Goal: Obtain resource: Download file/media

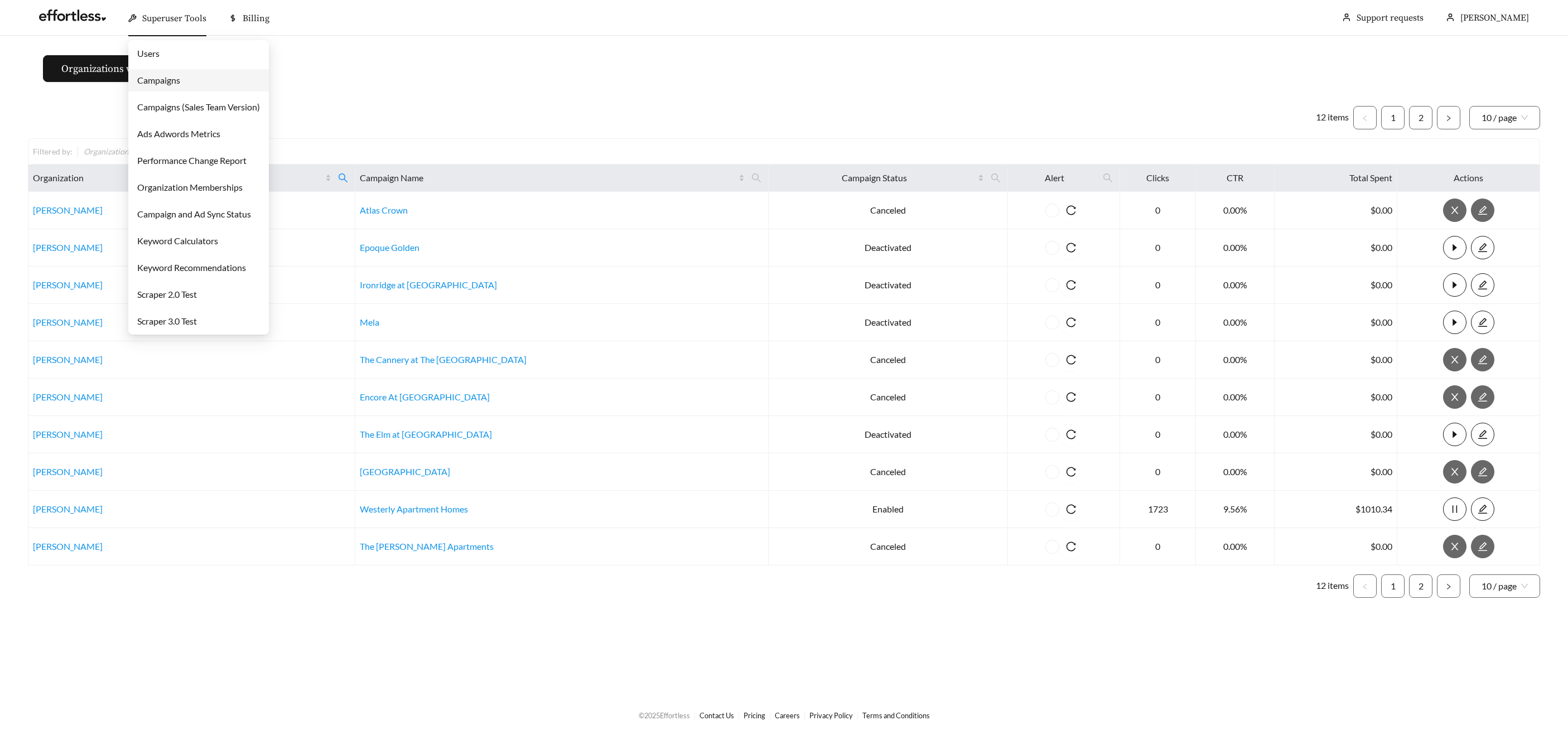
drag, startPoint x: 158, startPoint y: 14, endPoint x: 156, endPoint y: 21, distance: 7.3
click at [157, 14] on span "Superuser Tools" at bounding box center [174, 18] width 64 height 11
click at [176, 79] on link "Campaigns" at bounding box center [159, 79] width 43 height 10
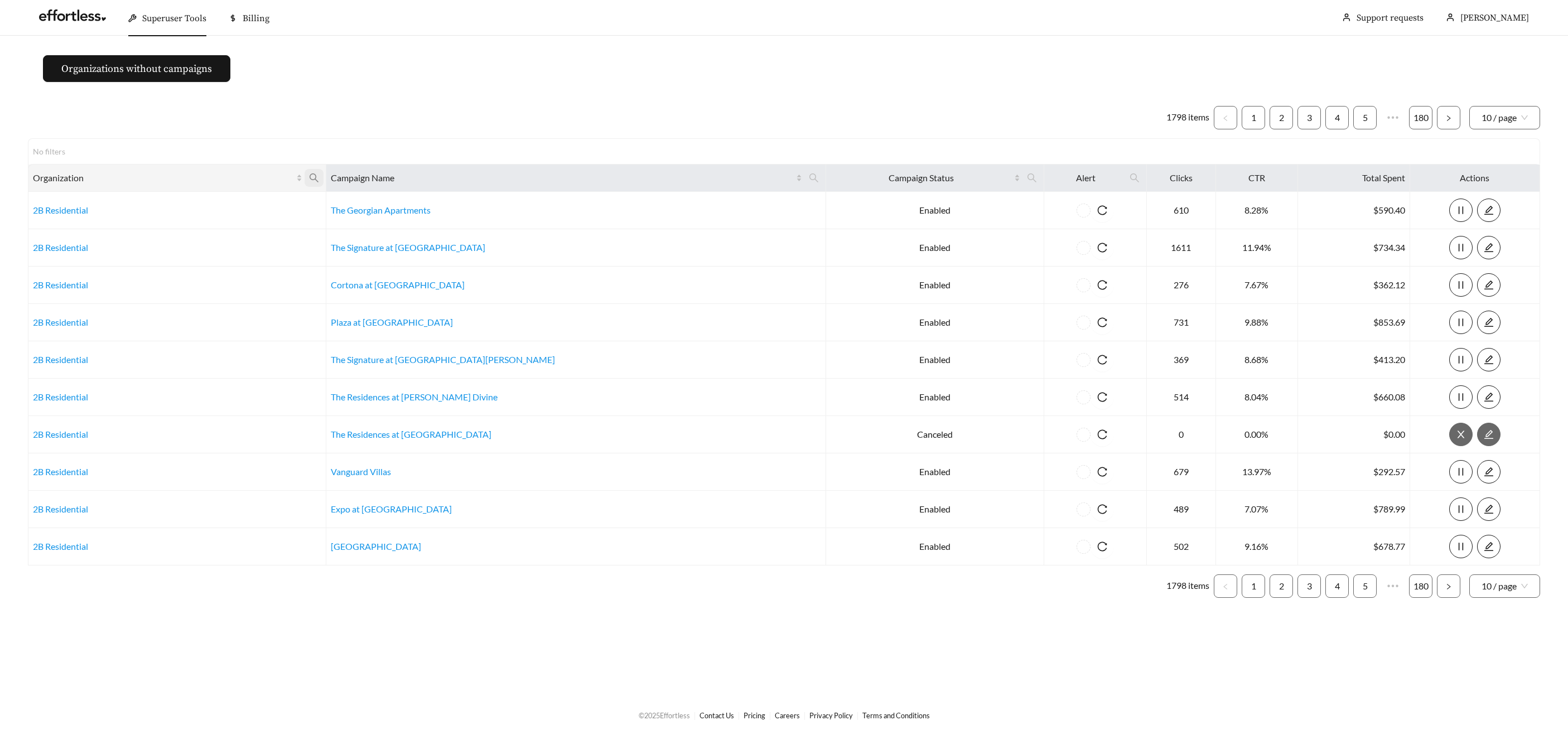
click at [319, 178] on icon "search" at bounding box center [314, 178] width 10 height 10
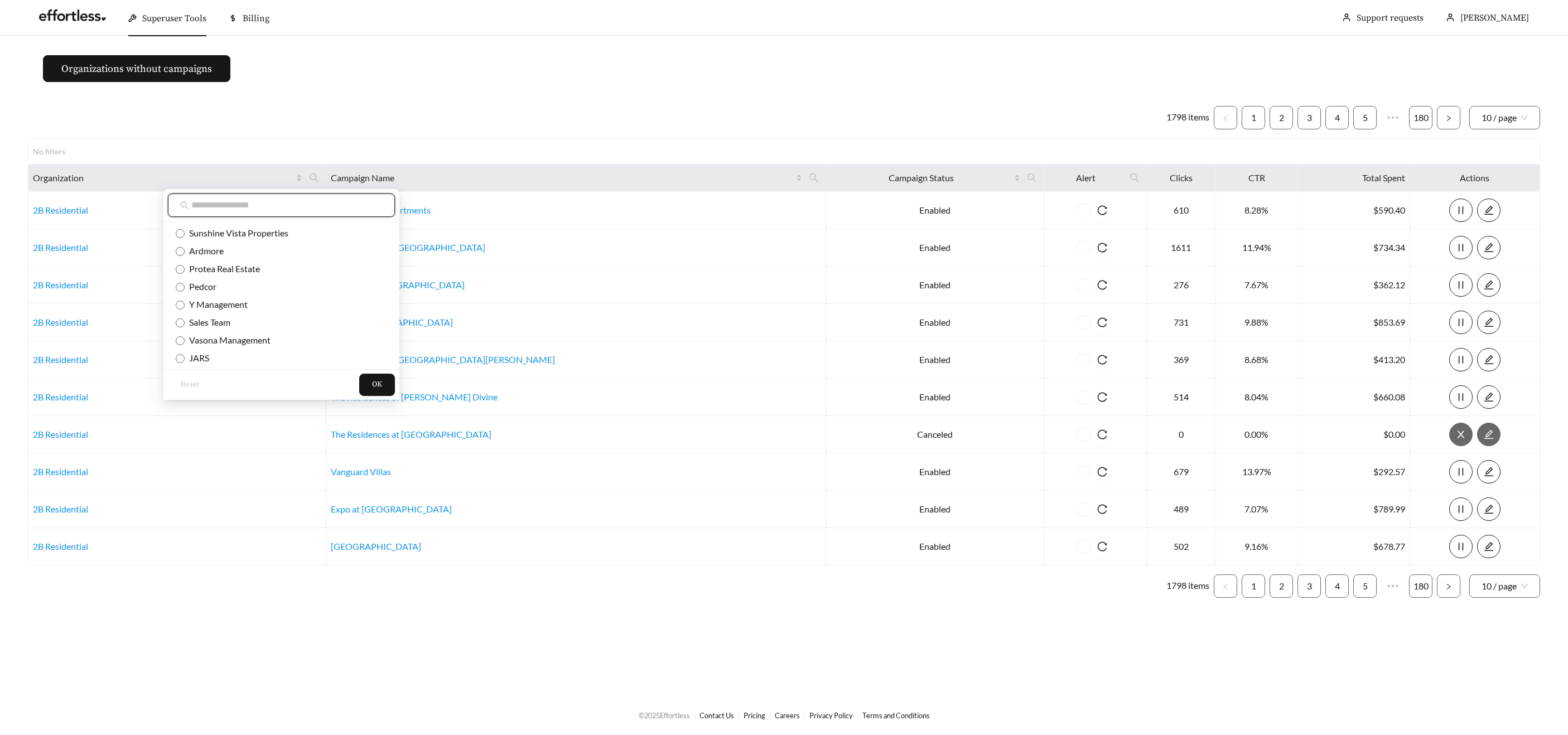
click at [263, 204] on input "text" at bounding box center [287, 205] width 191 height 14
click at [265, 202] on input "text" at bounding box center [287, 205] width 191 height 14
click at [253, 207] on input "text" at bounding box center [287, 205] width 191 height 14
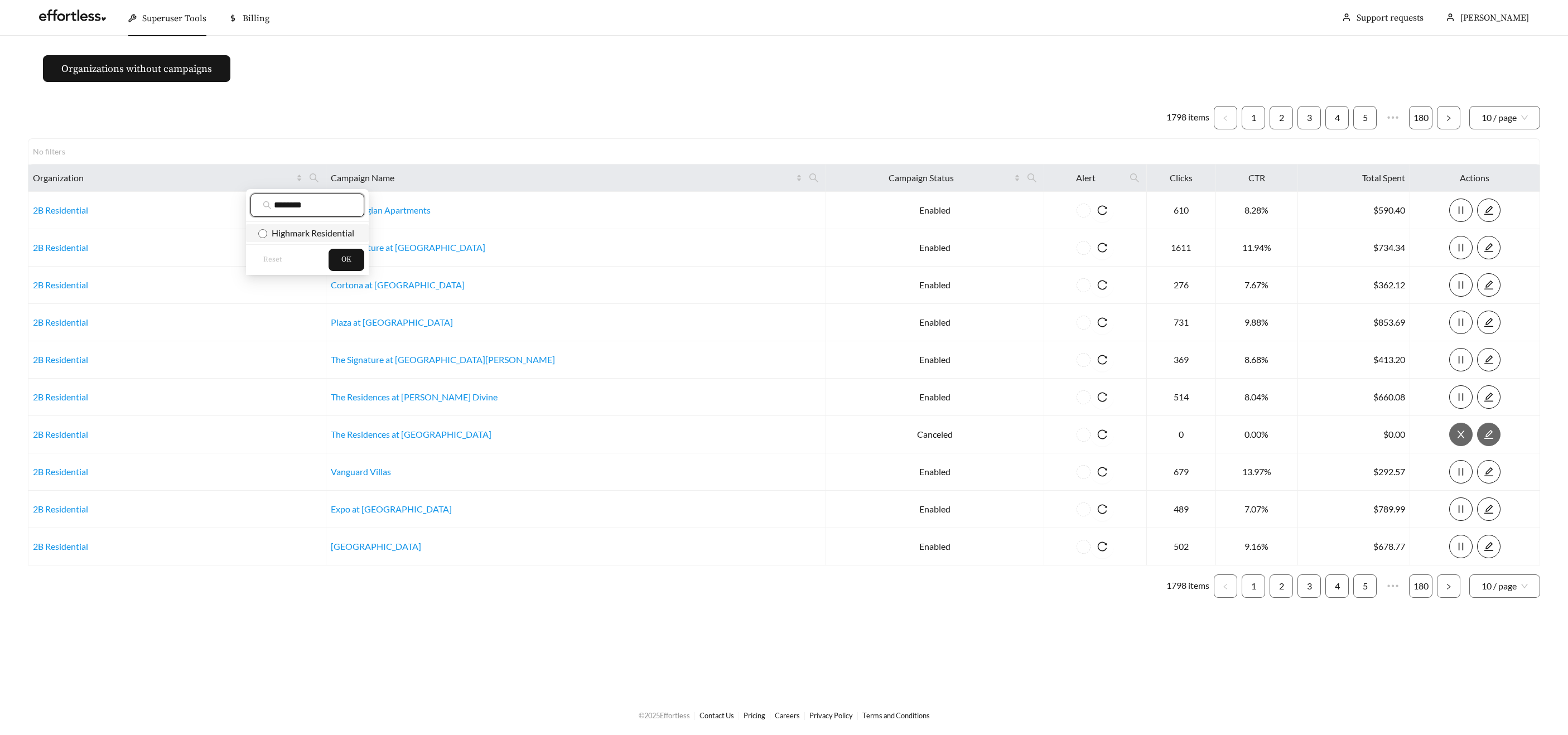
type input "********"
click at [284, 235] on span "Highmark Residential" at bounding box center [310, 232] width 87 height 10
click at [336, 250] on div "Reset OK" at bounding box center [307, 259] width 122 height 31
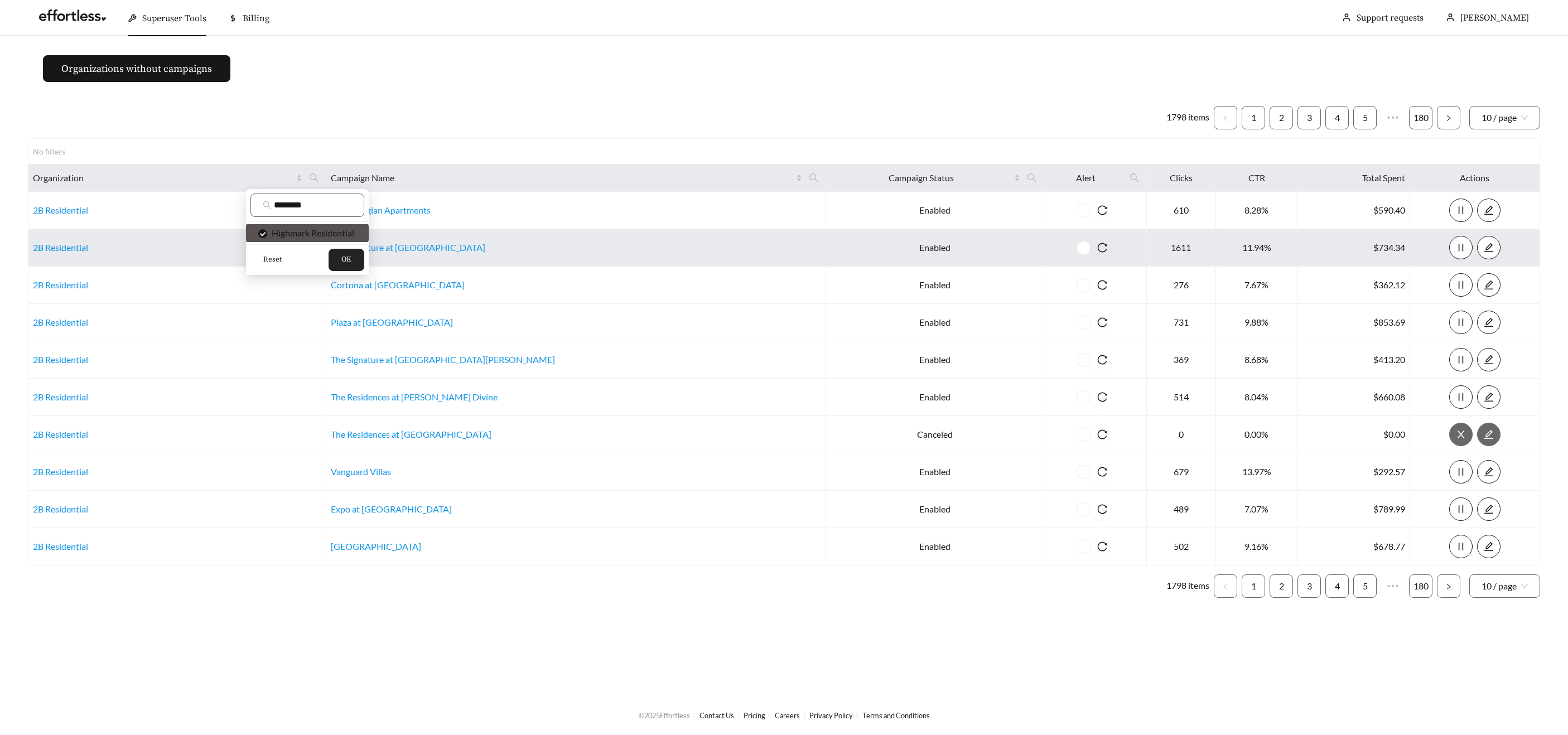
click at [352, 255] on button "OK" at bounding box center [346, 260] width 36 height 23
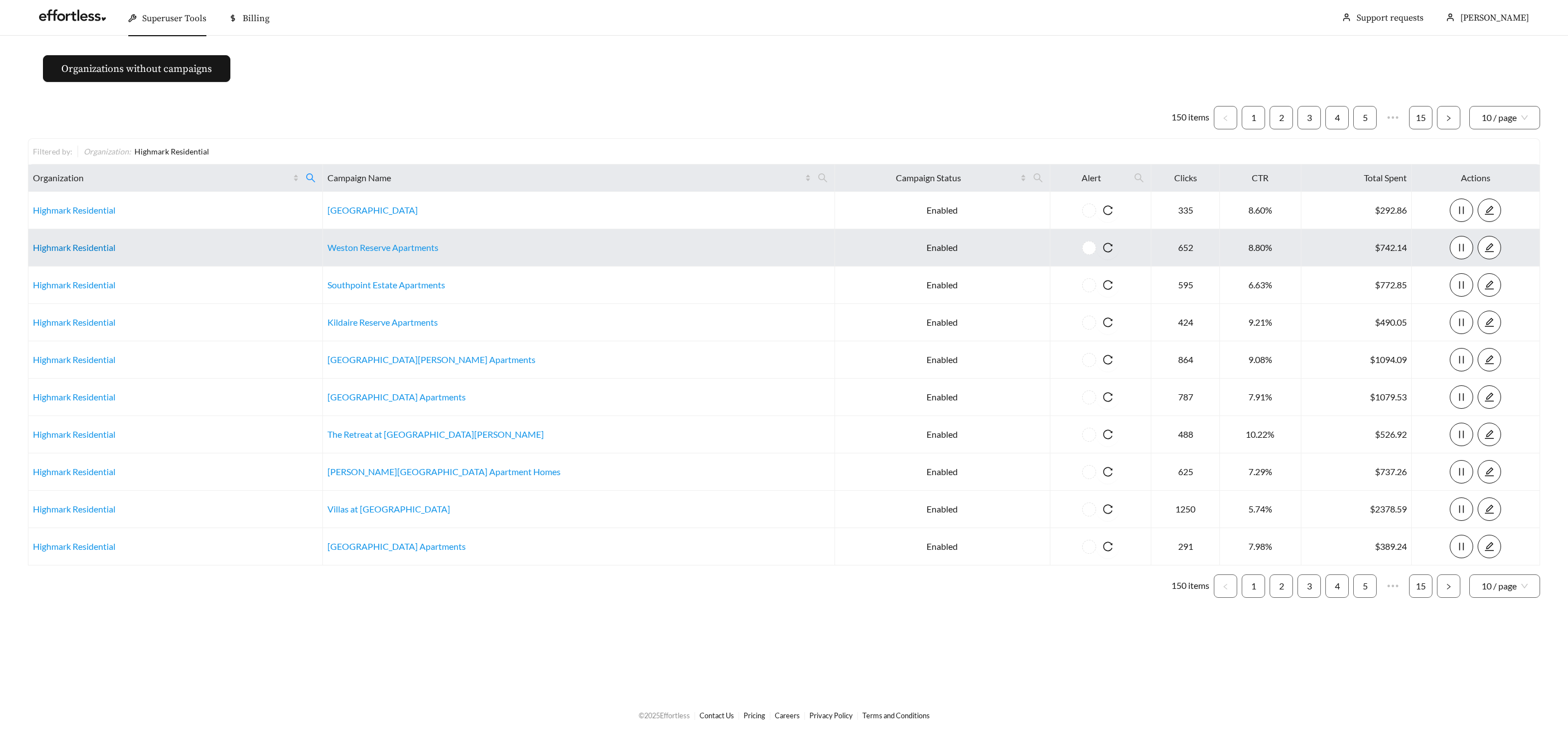
click at [85, 248] on link "Highmark Residential" at bounding box center [74, 247] width 83 height 10
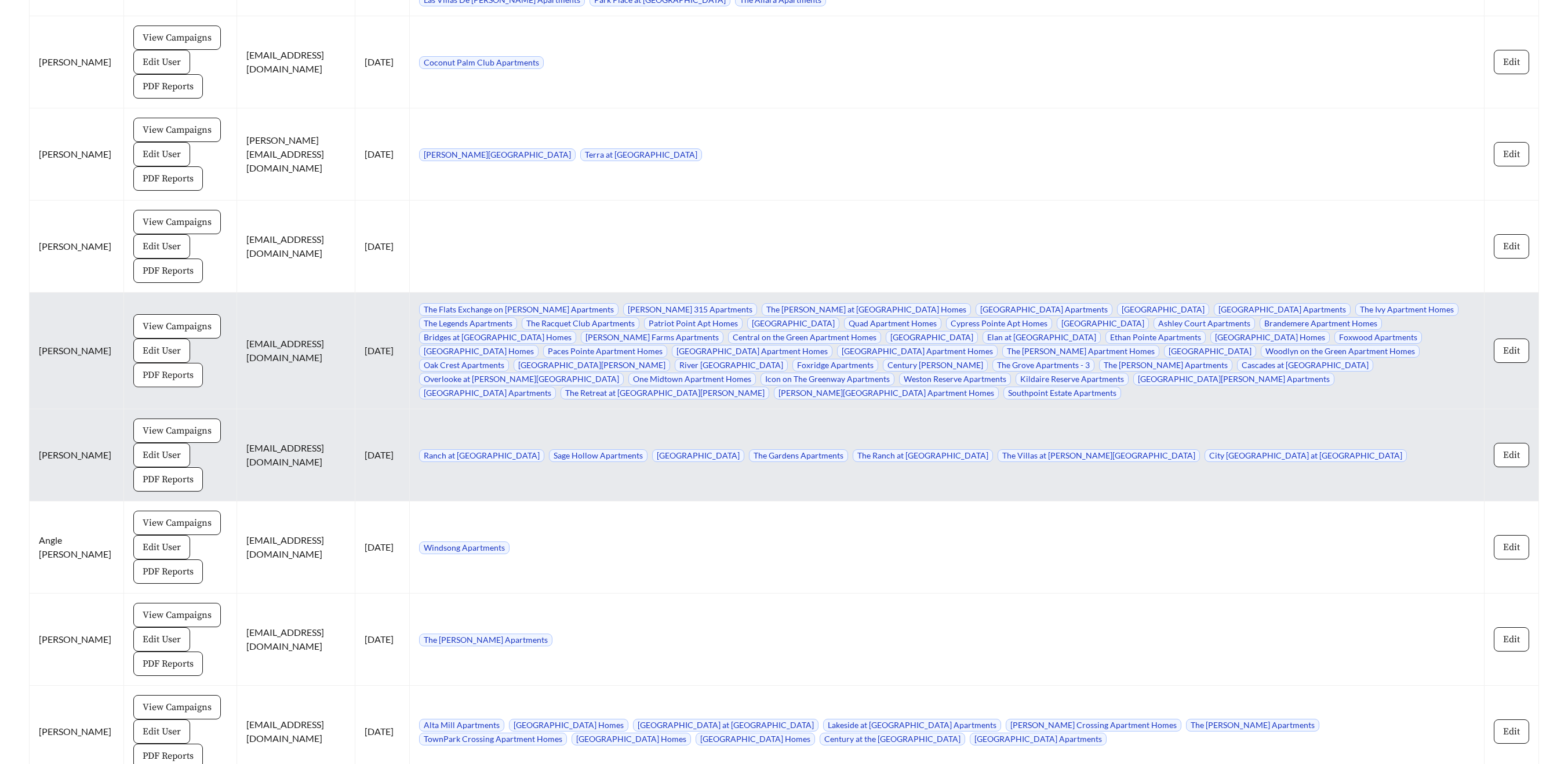
scroll to position [8232, 0]
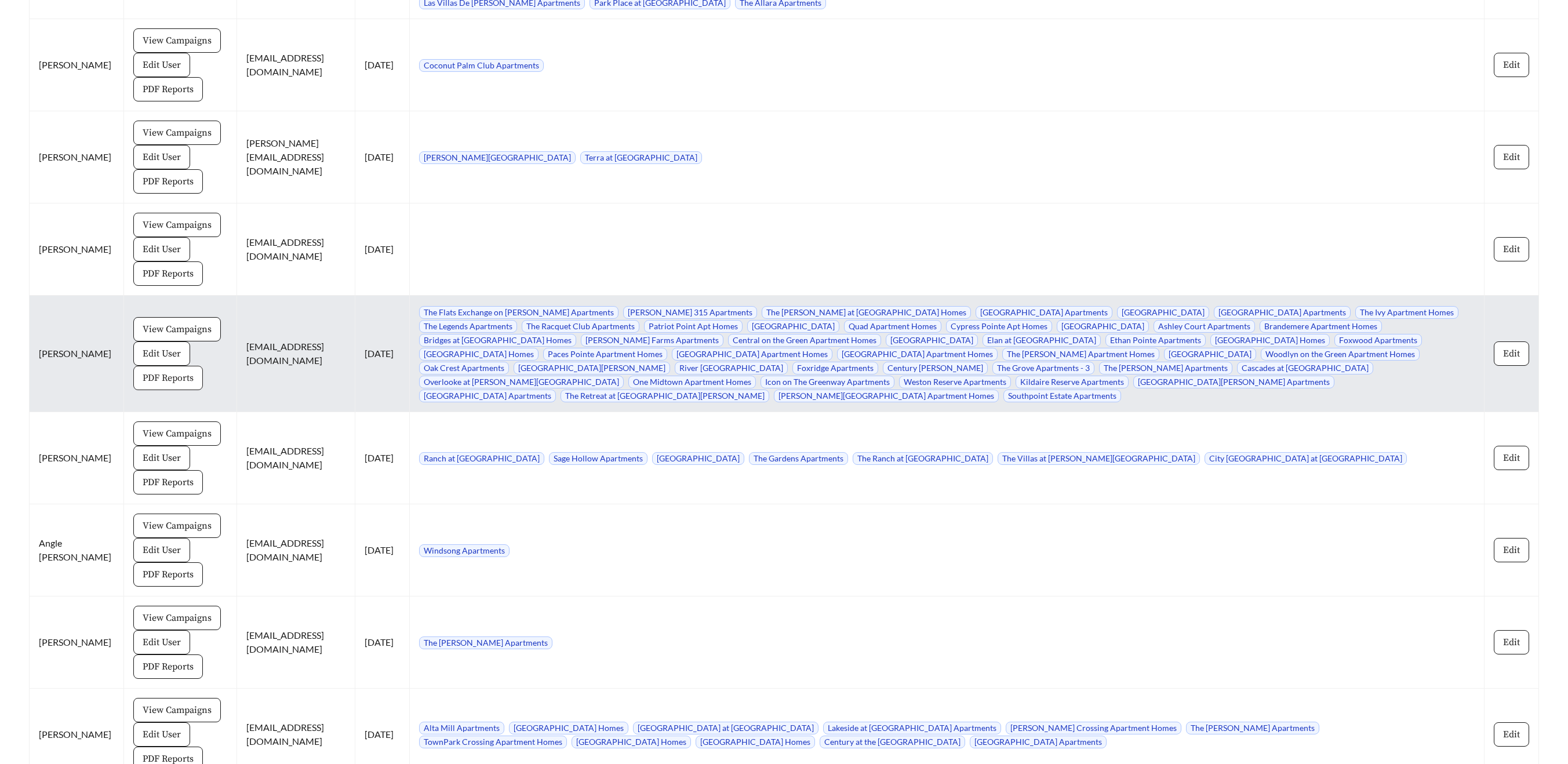
click at [151, 371] on span "PDF Reports" at bounding box center [168, 378] width 51 height 14
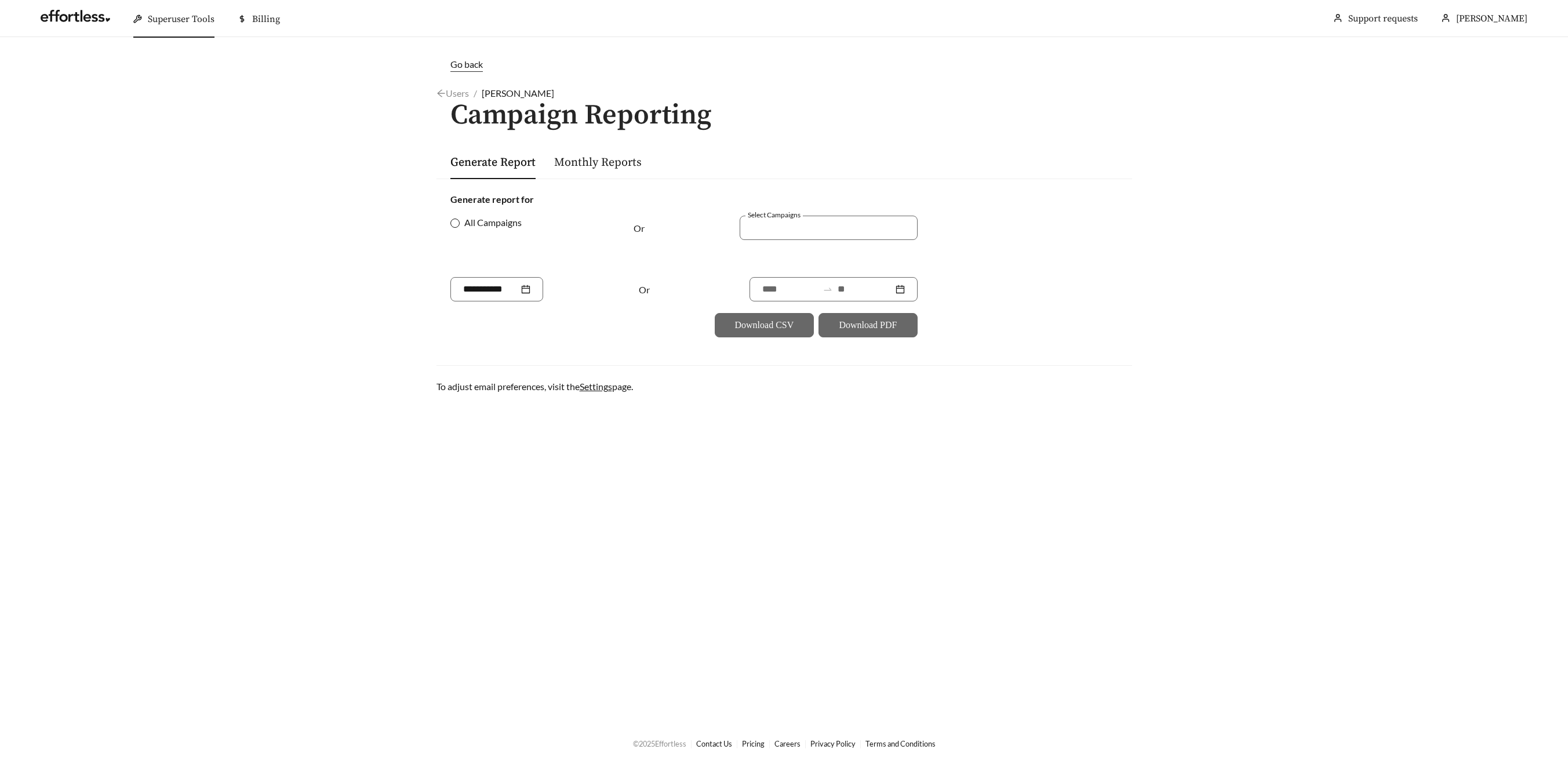
drag, startPoint x: 460, startPoint y: 220, endPoint x: 527, endPoint y: 237, distance: 69.1
click at [463, 221] on span "All Campaigns" at bounding box center [493, 222] width 67 height 14
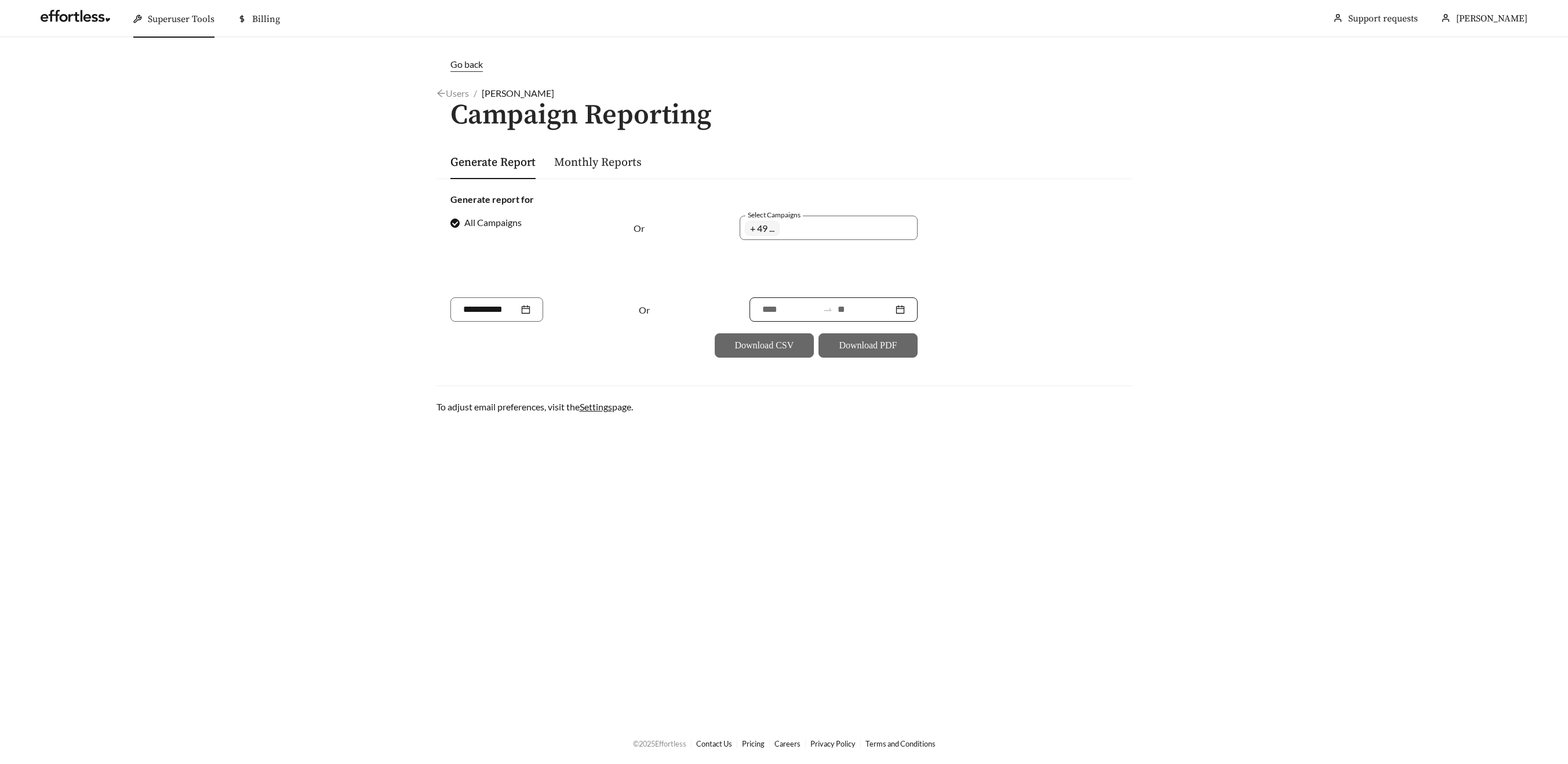
click at [848, 311] on input at bounding box center [865, 310] width 55 height 14
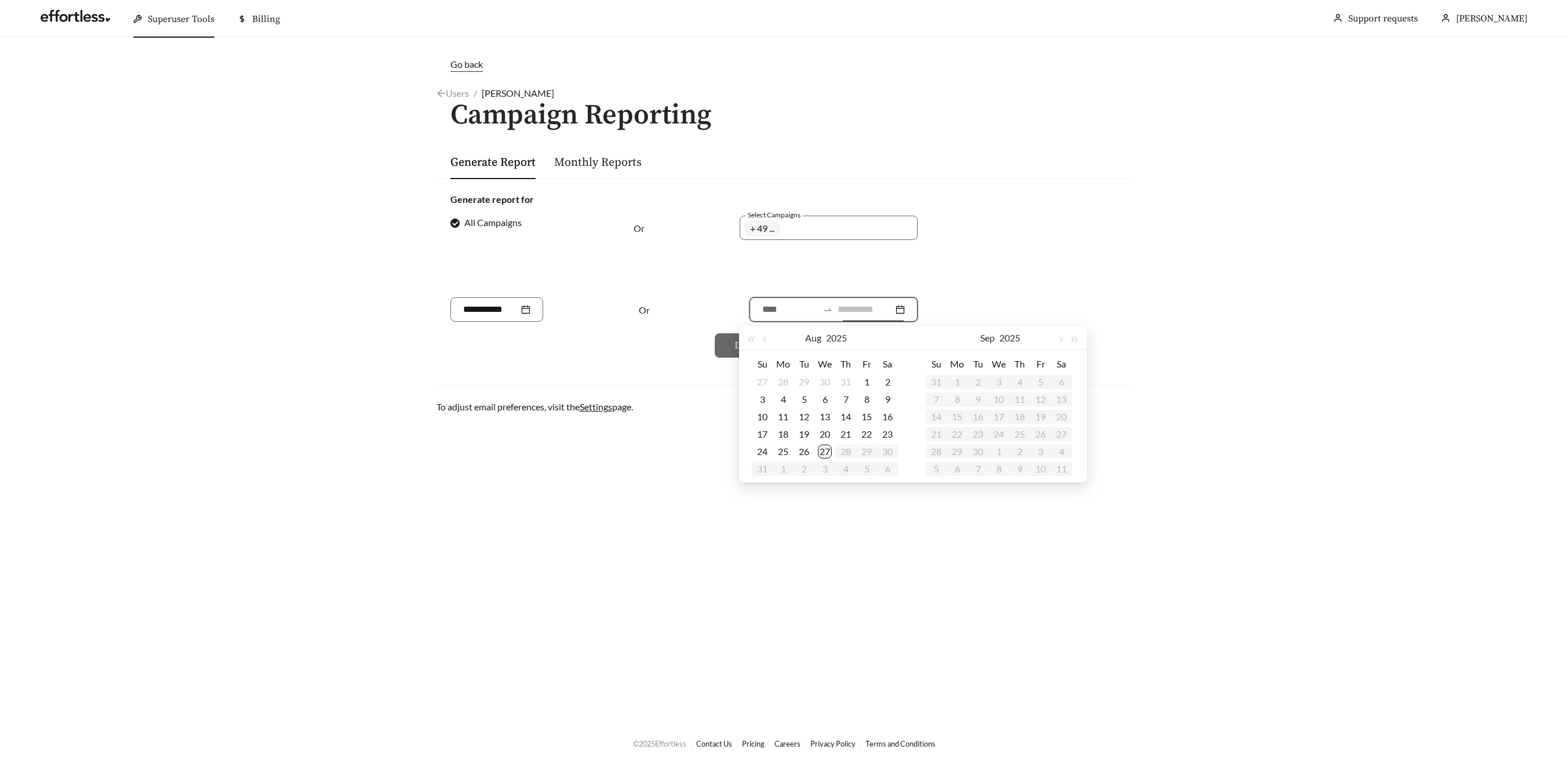
type input "**********"
drag, startPoint x: 828, startPoint y: 451, endPoint x: 835, endPoint y: 446, distance: 8.6
click at [828, 451] on div "27" at bounding box center [825, 452] width 14 height 14
type input "**********"
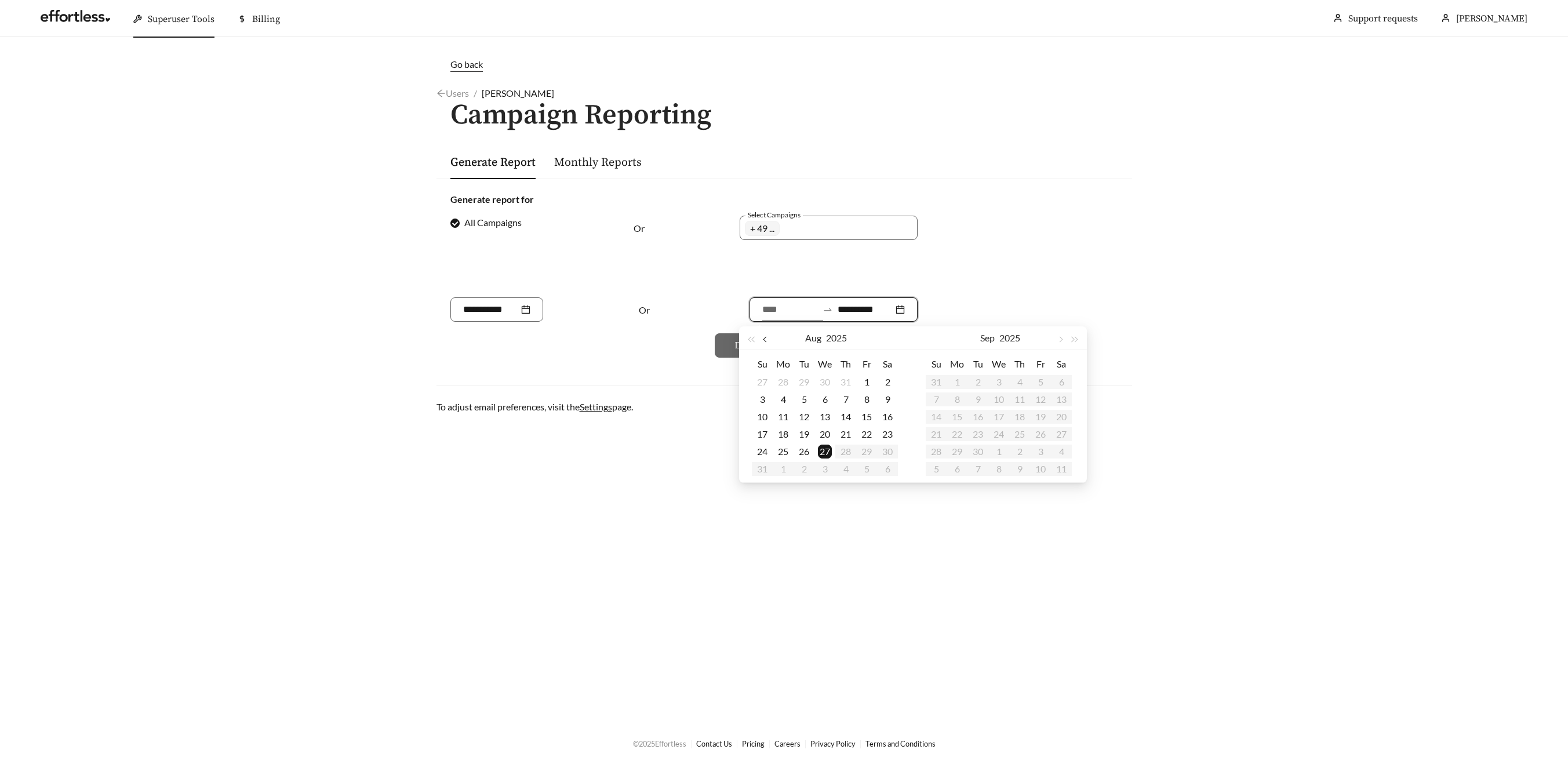
drag, startPoint x: 764, startPoint y: 335, endPoint x: 798, endPoint y: 340, distance: 34.4
click at [764, 335] on button "button" at bounding box center [766, 338] width 15 height 23
type input "**********"
drag, startPoint x: 887, startPoint y: 434, endPoint x: 892, endPoint y: 429, distance: 7.1
click at [887, 434] on div "26" at bounding box center [887, 434] width 14 height 14
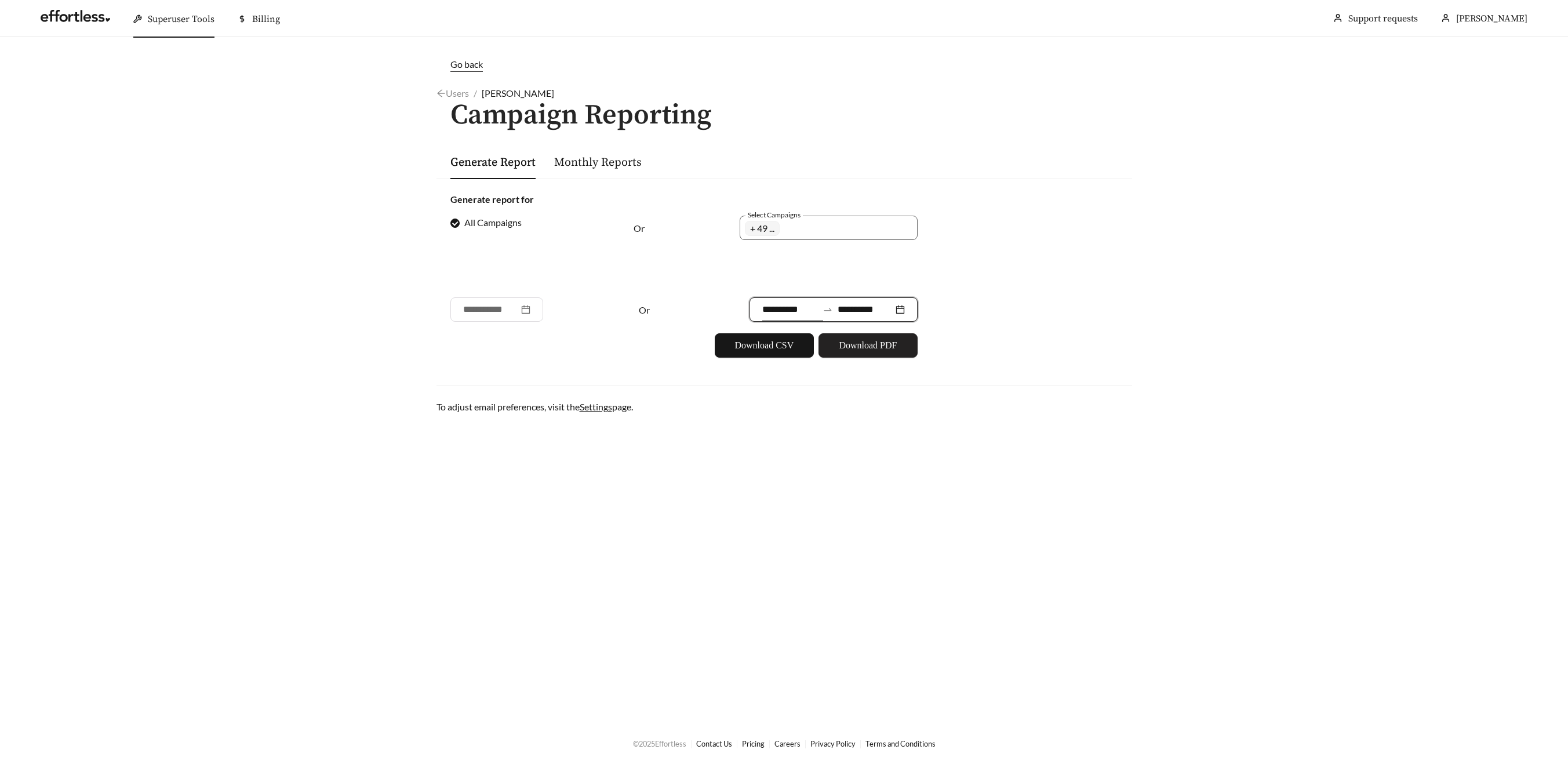
drag, startPoint x: 882, startPoint y: 341, endPoint x: 890, endPoint y: 335, distance: 10.0
click at [884, 340] on span "Download PDF" at bounding box center [867, 345] width 58 height 14
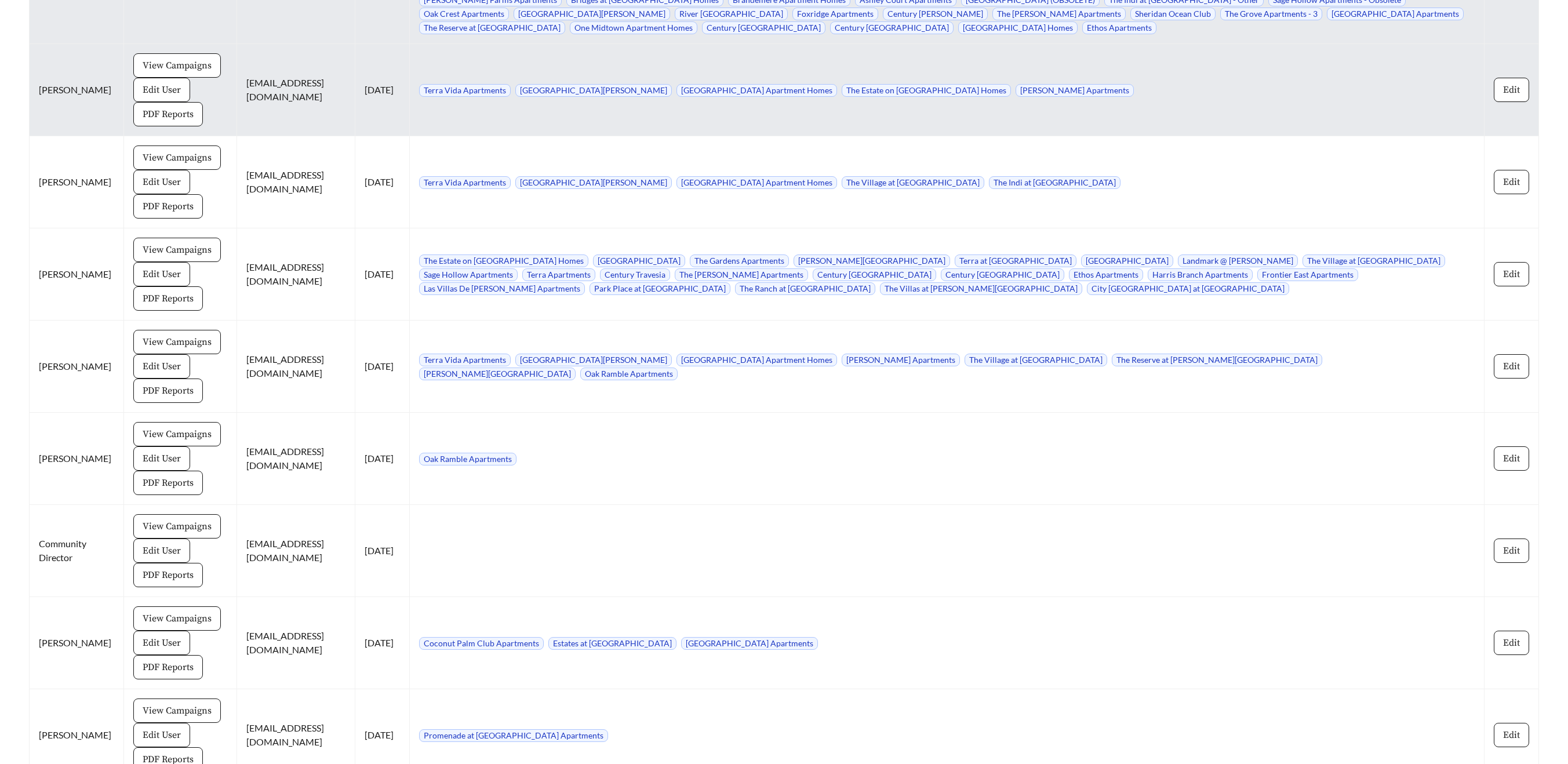
scroll to position [5721, 0]
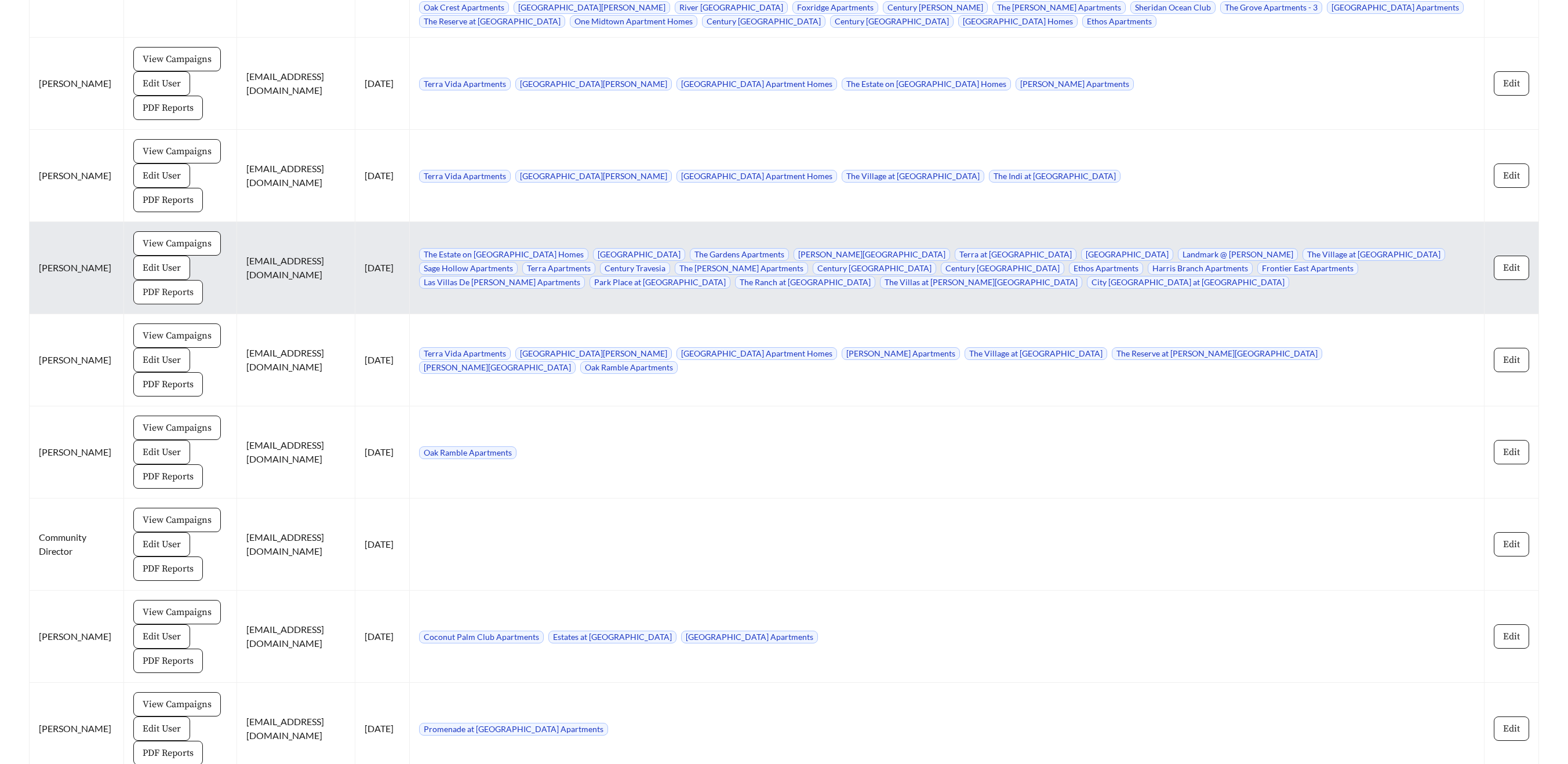
click at [151, 285] on span "PDF Reports" at bounding box center [168, 292] width 51 height 14
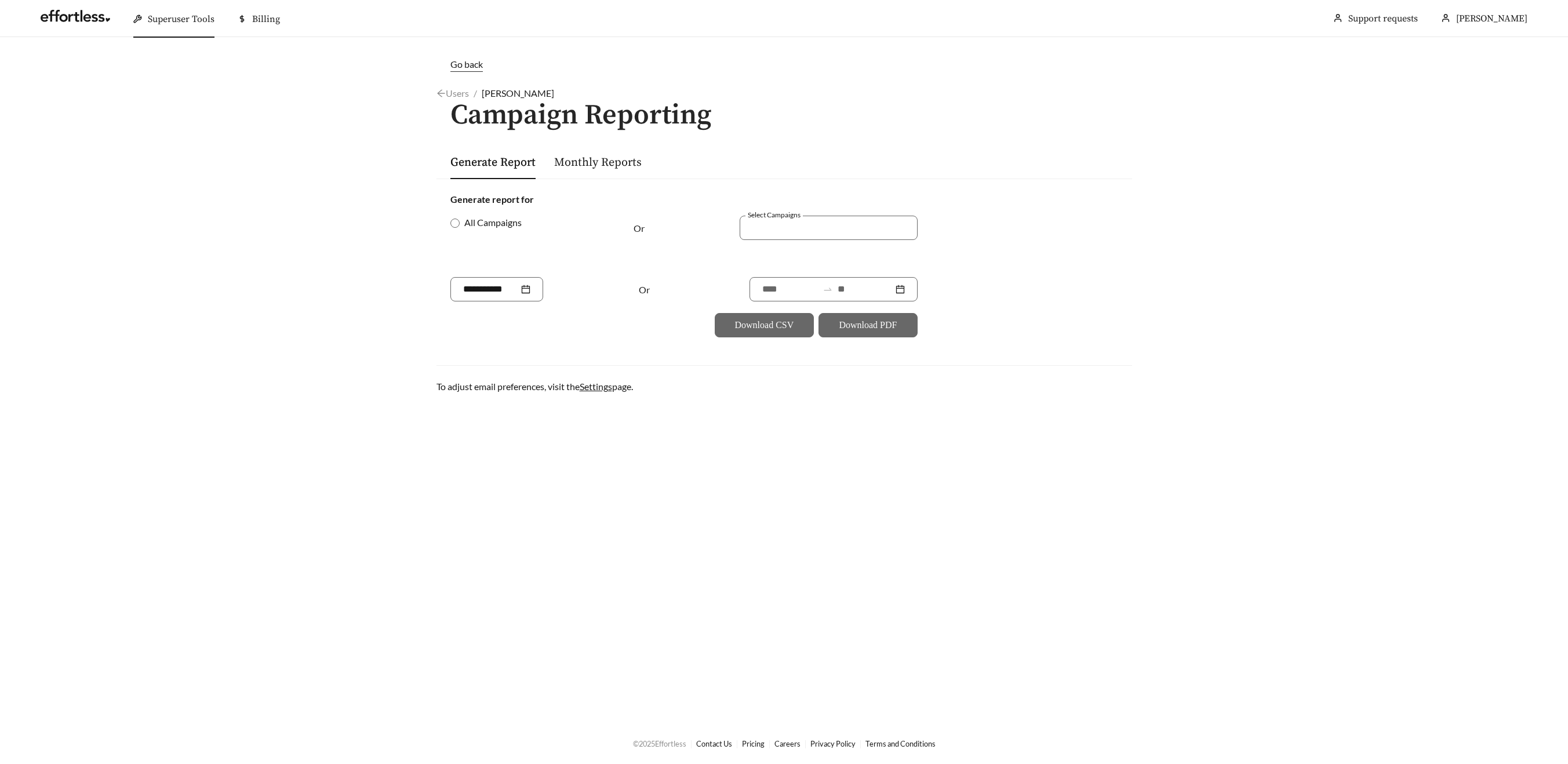
drag, startPoint x: 463, startPoint y: 224, endPoint x: 539, endPoint y: 237, distance: 77.1
click at [464, 225] on span "All Campaigns" at bounding box center [493, 222] width 67 height 14
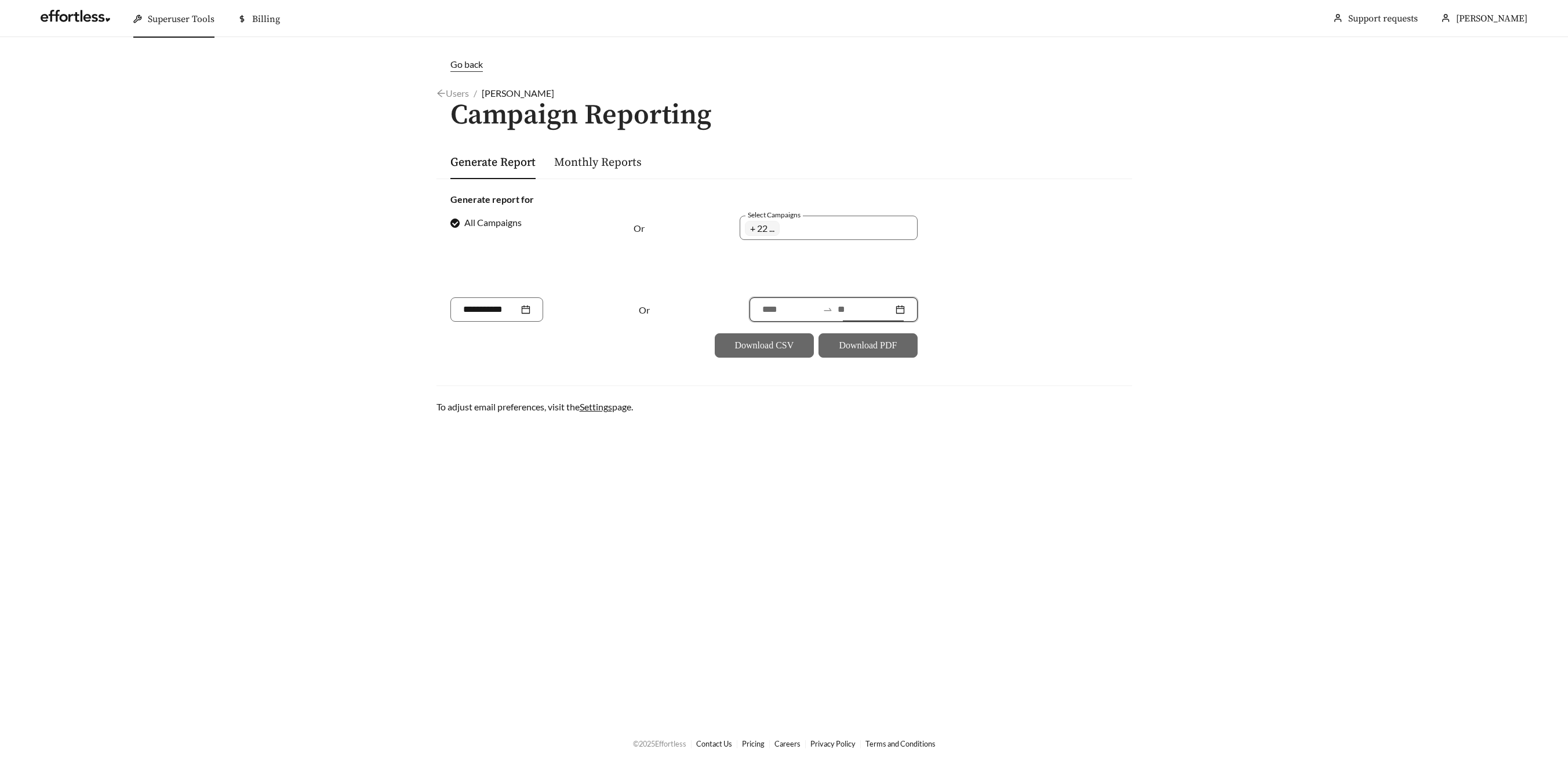
drag, startPoint x: 845, startPoint y: 307, endPoint x: 838, endPoint y: 303, distance: 8.1
click at [843, 306] on input at bounding box center [865, 310] width 55 height 14
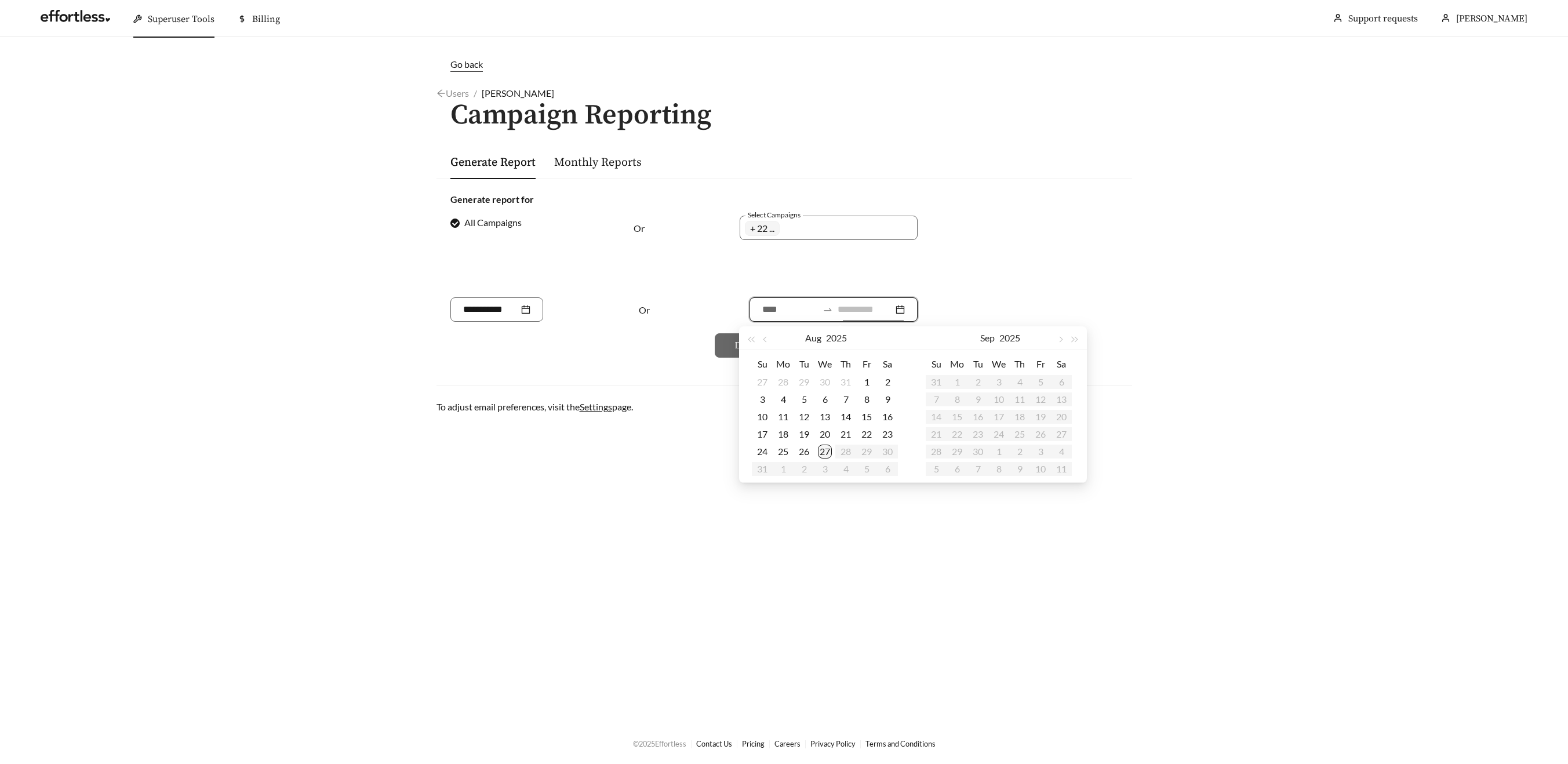
type input "**********"
drag, startPoint x: 831, startPoint y: 448, endPoint x: 833, endPoint y: 421, distance: 27.1
click at [830, 448] on div "27" at bounding box center [825, 452] width 14 height 14
type input "**********"
click at [762, 338] on button "button" at bounding box center [766, 338] width 15 height 23
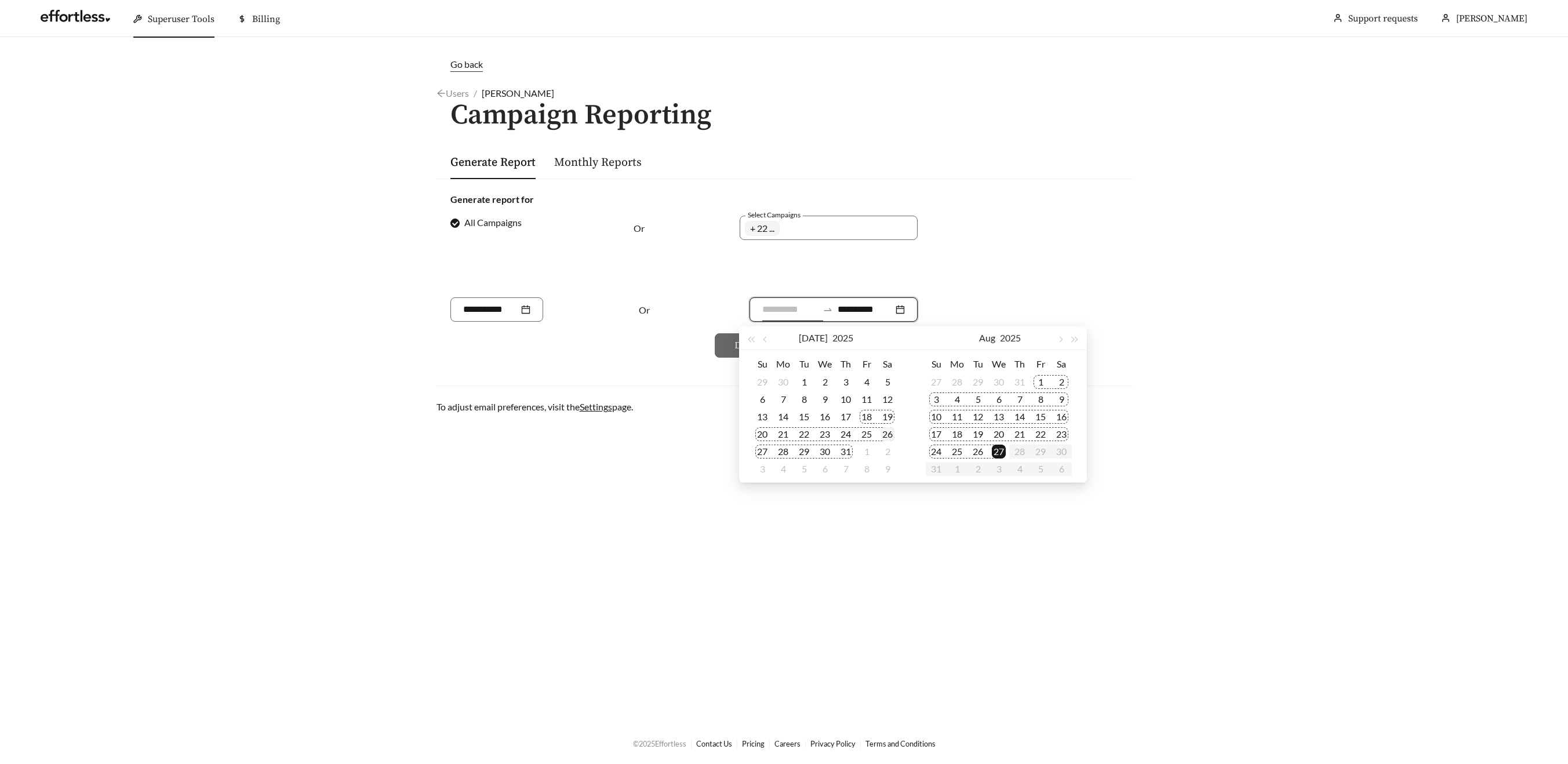
type input "**********"
click at [898, 436] on div "Su Mo Tu We Th Fr Sa 29 30 1 2 3 4 5 6 7 8 9 10 11 12 13 14 15 16 17 18 19 20 2…" at bounding box center [826, 416] width 174 height 132
type input "**********"
click at [892, 436] on div "26" at bounding box center [887, 434] width 14 height 14
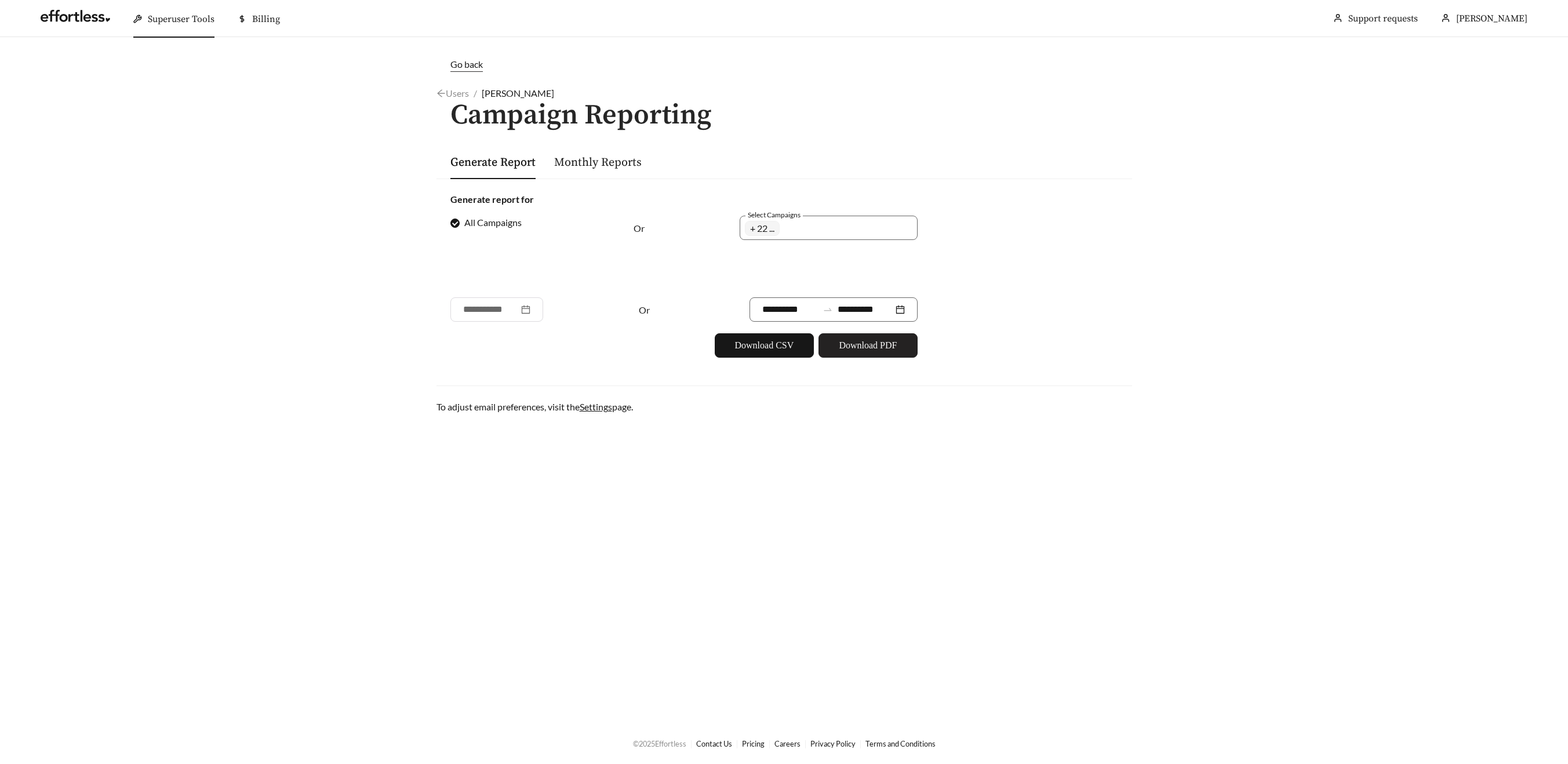
drag, startPoint x: 882, startPoint y: 348, endPoint x: 903, endPoint y: 345, distance: 21.2
click at [881, 348] on span "Download PDF" at bounding box center [867, 345] width 58 height 14
